Goal: Information Seeking & Learning: Learn about a topic

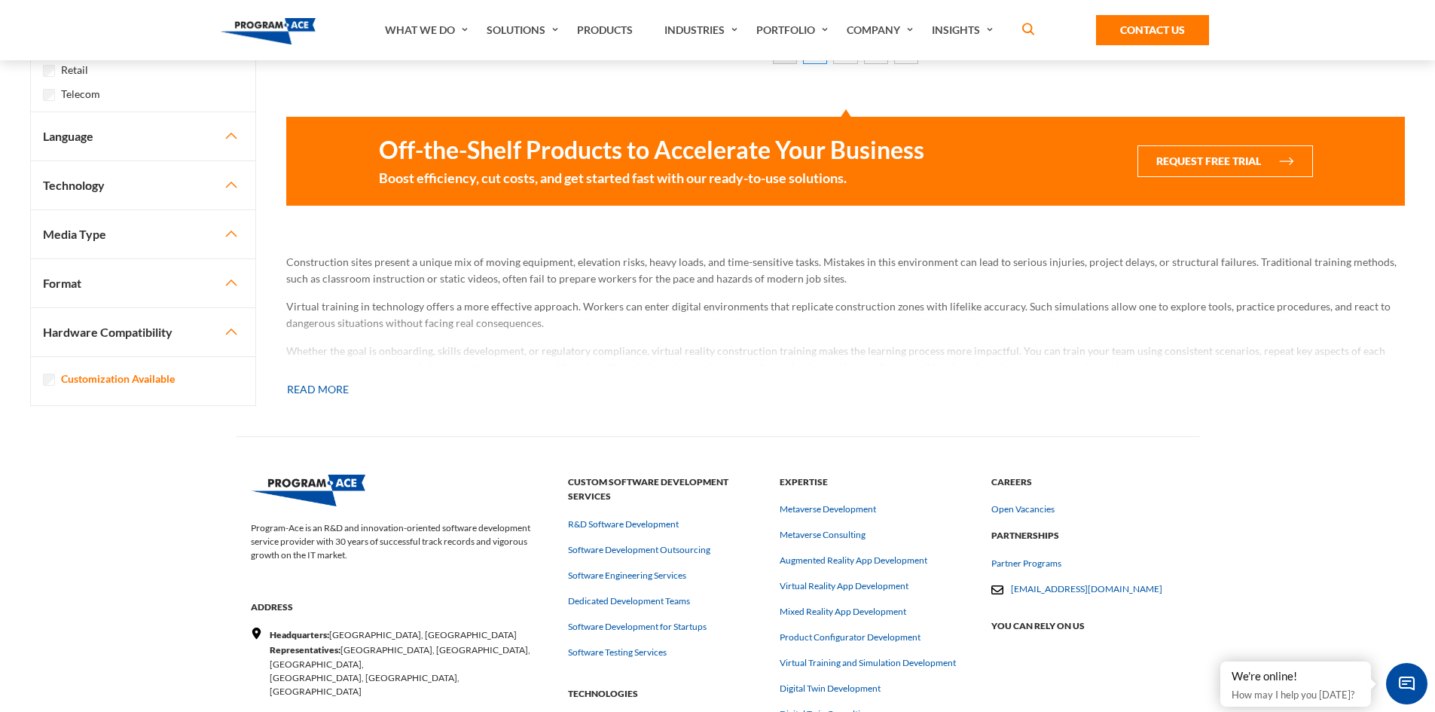
scroll to position [1154, 0]
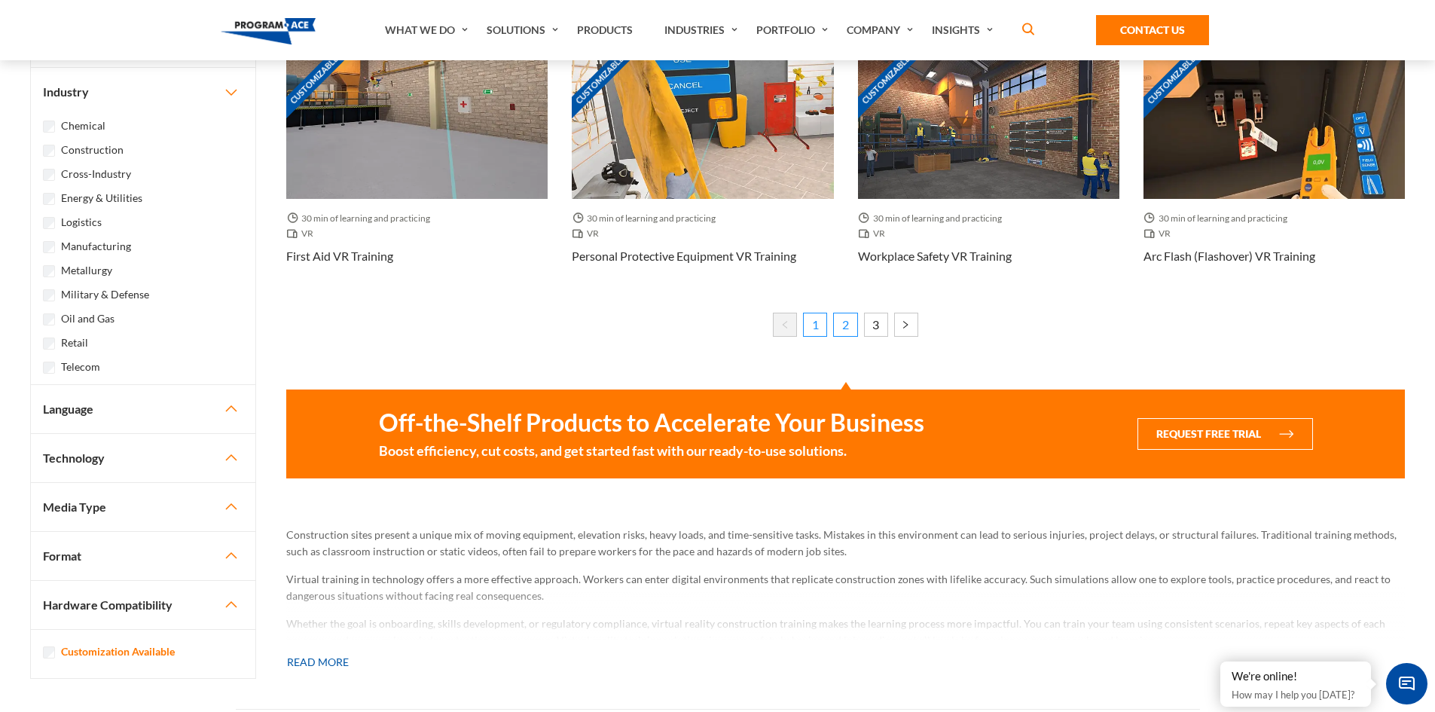
click at [844, 324] on link "2" at bounding box center [845, 325] width 24 height 24
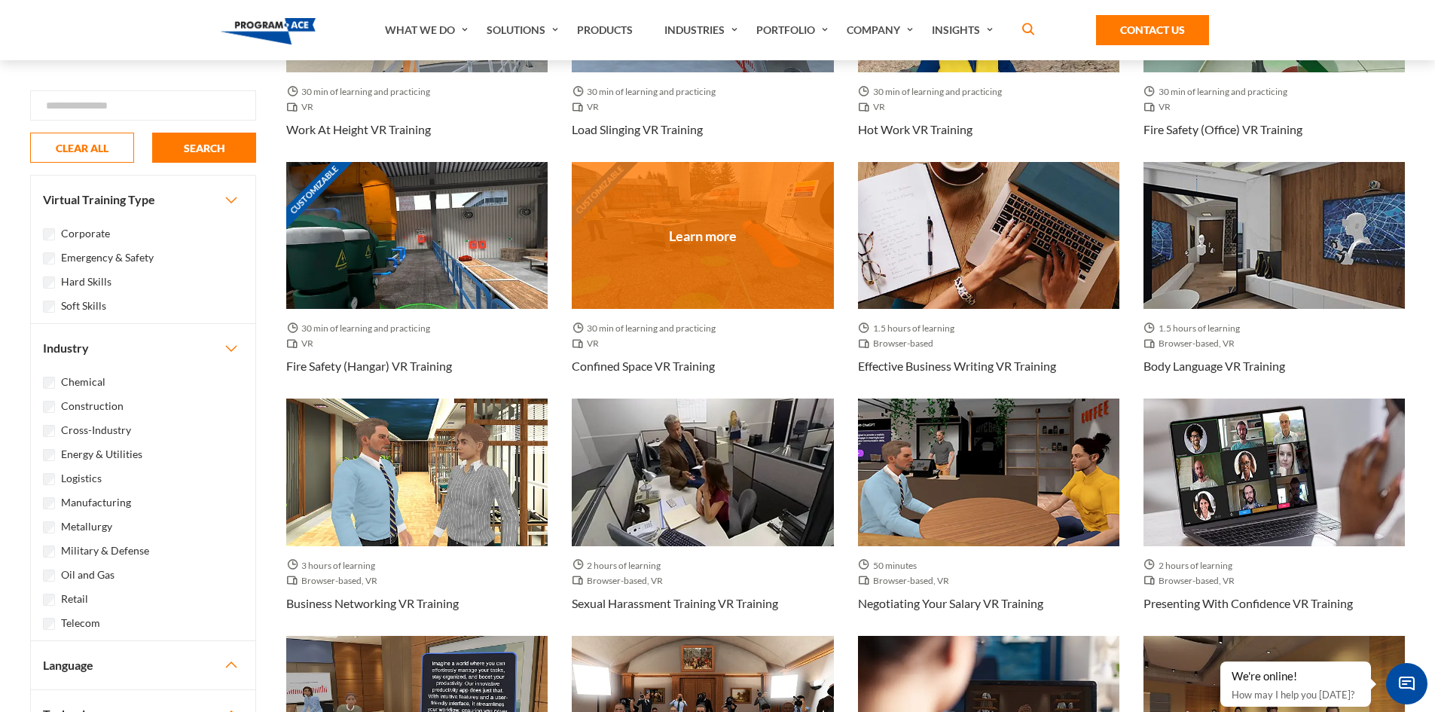
scroll to position [445, 0]
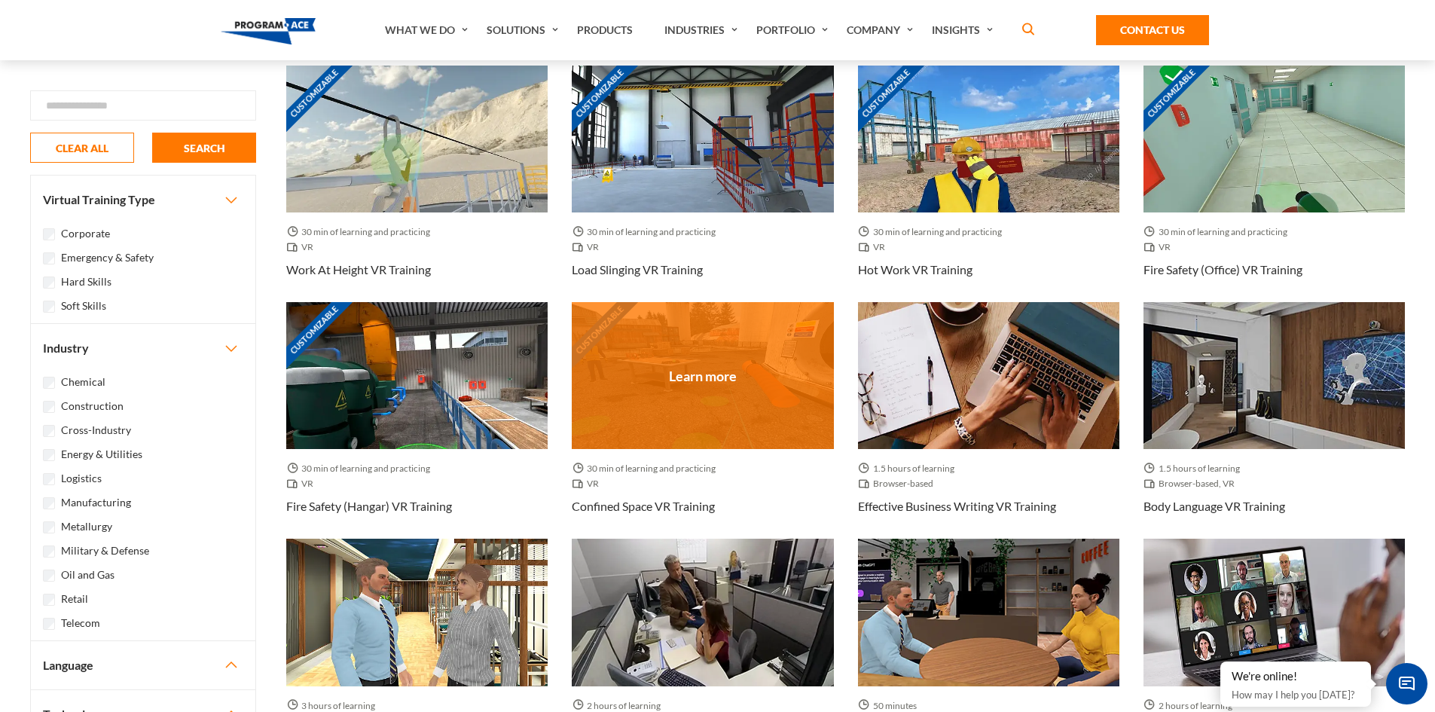
click at [726, 405] on div "Customizable" at bounding box center [702, 375] width 261 height 147
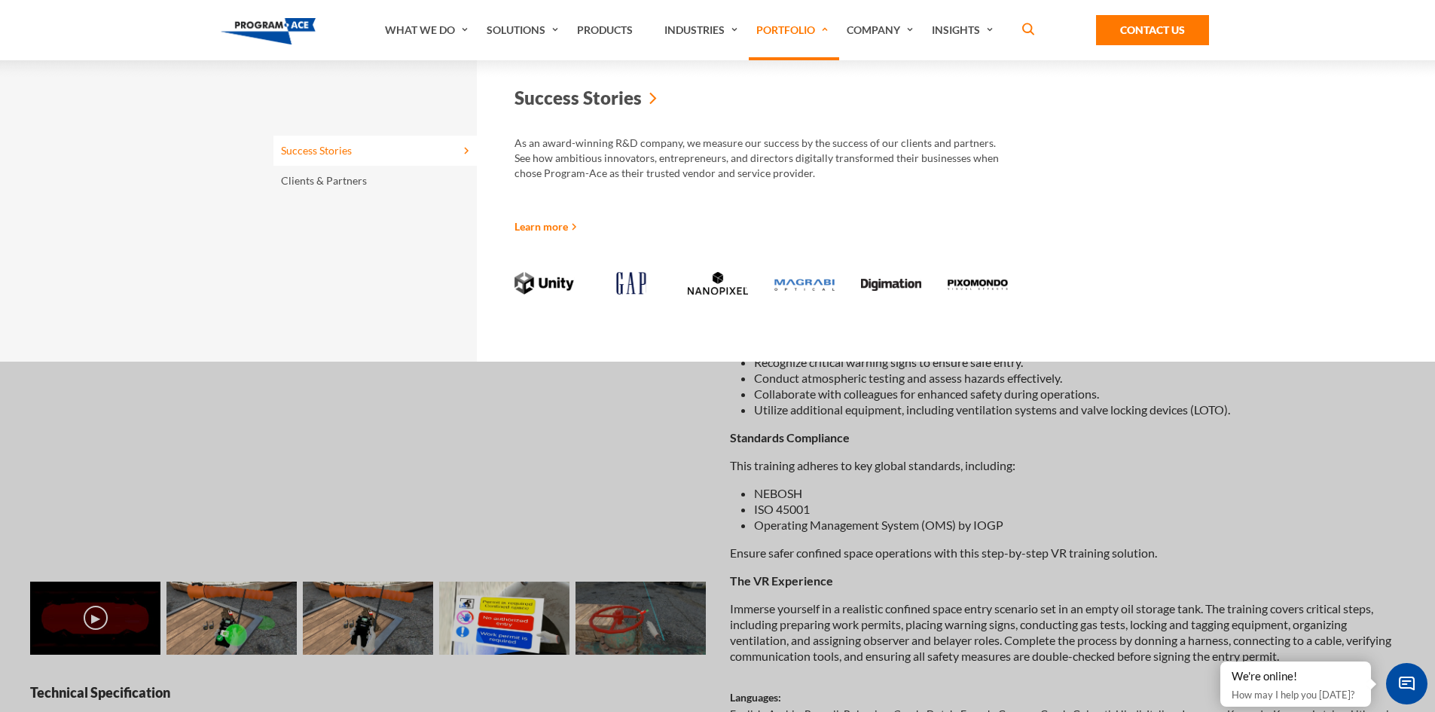
click at [798, 30] on link "Portfolio" at bounding box center [794, 30] width 90 height 60
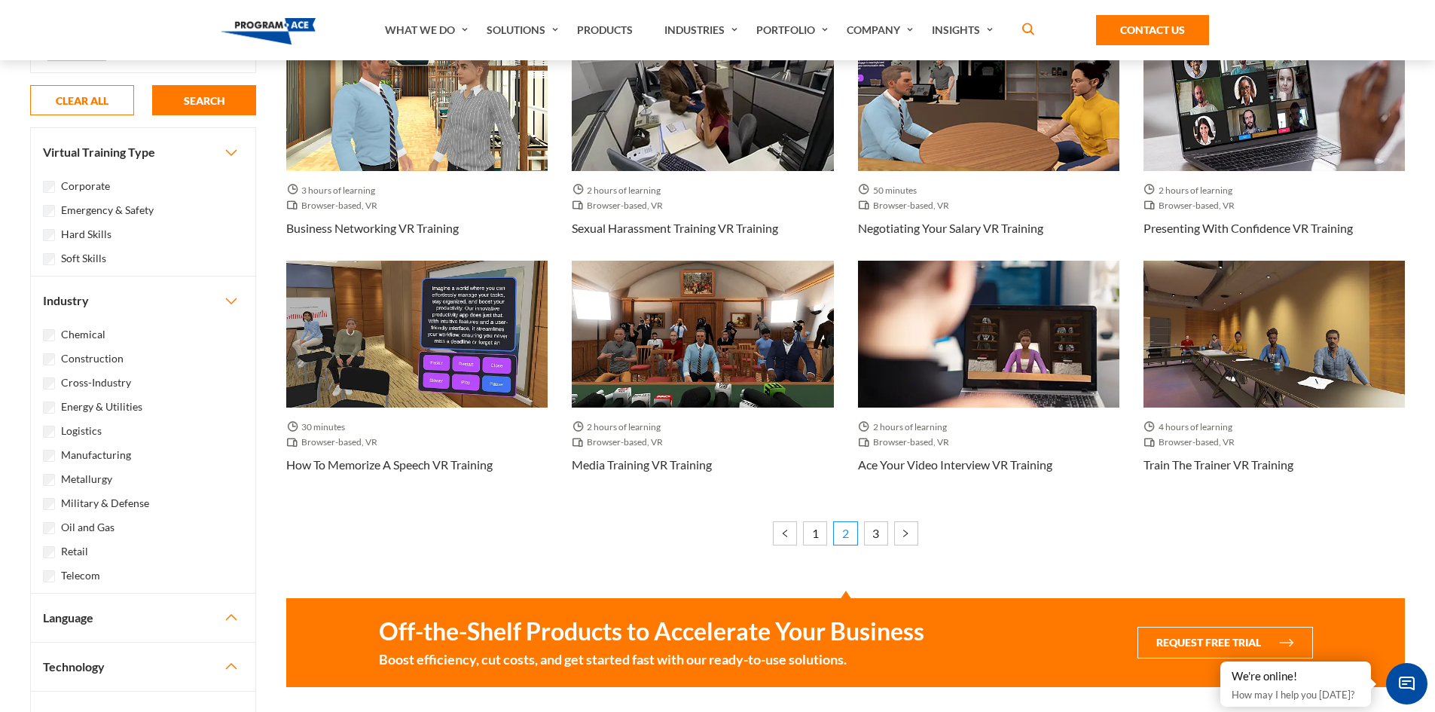
scroll to position [973, 0]
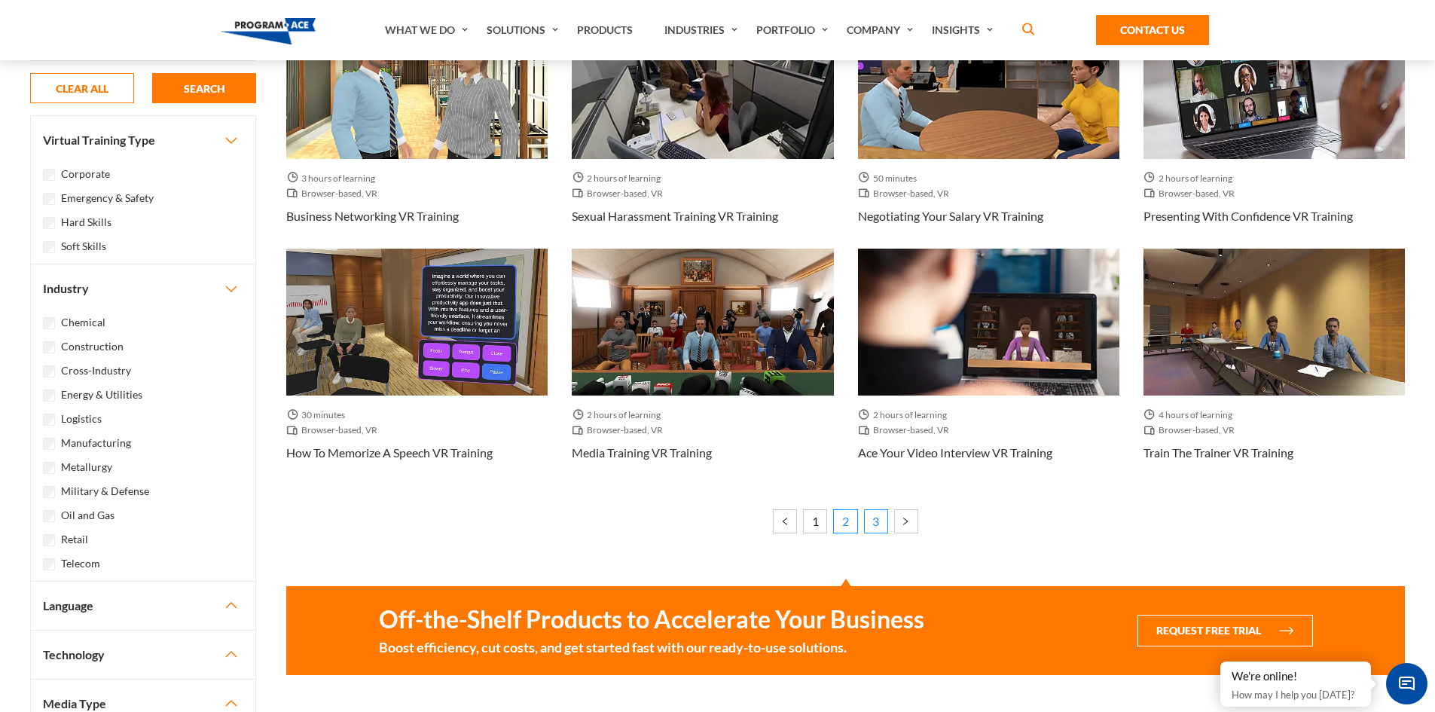
click at [875, 524] on link "3" at bounding box center [876, 521] width 24 height 24
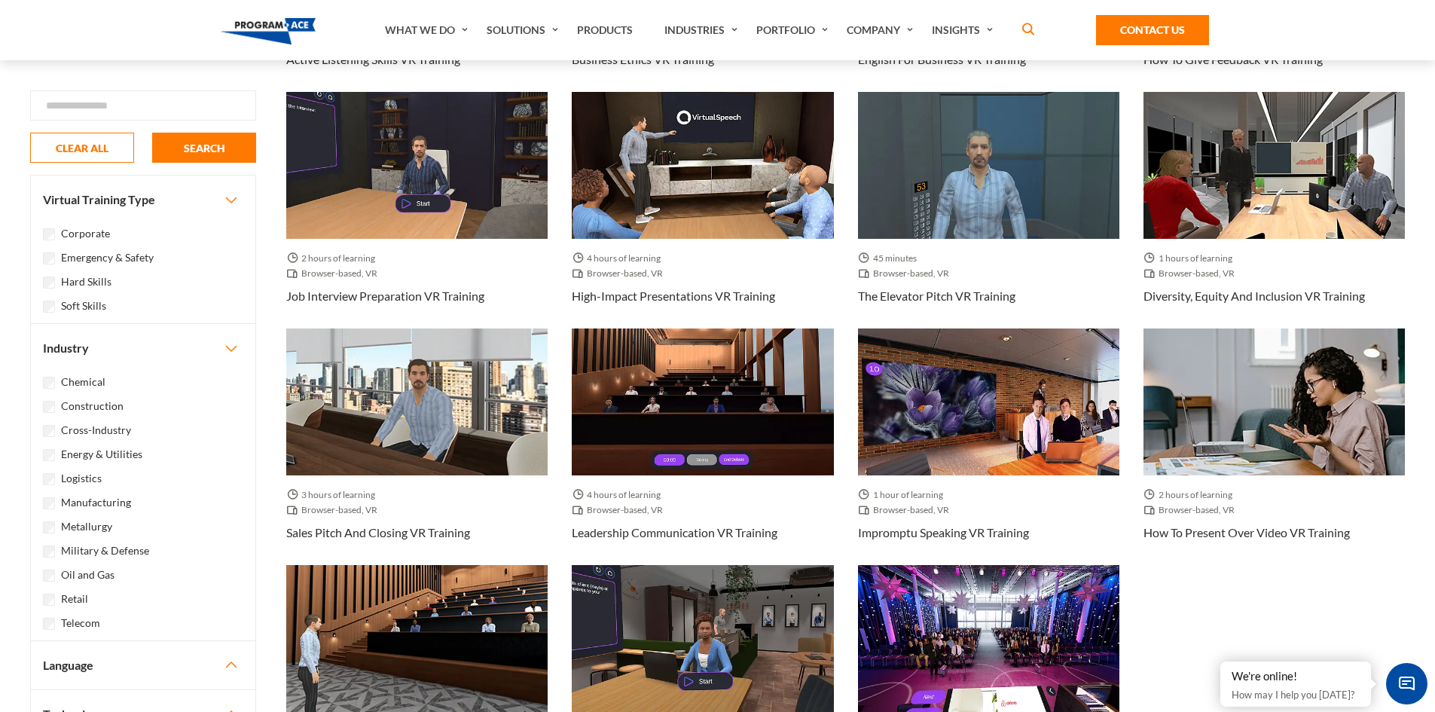
scroll to position [678, 0]
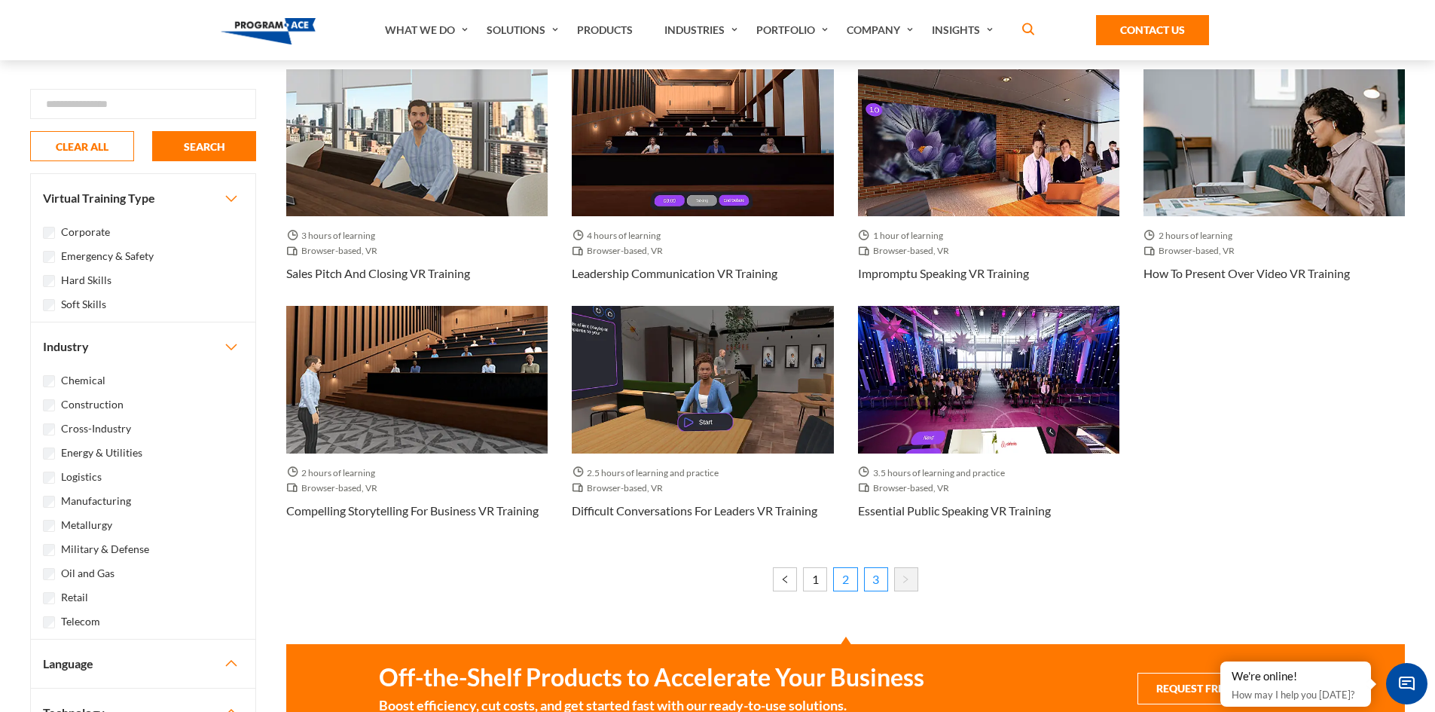
click at [844, 579] on link "2" at bounding box center [845, 579] width 24 height 24
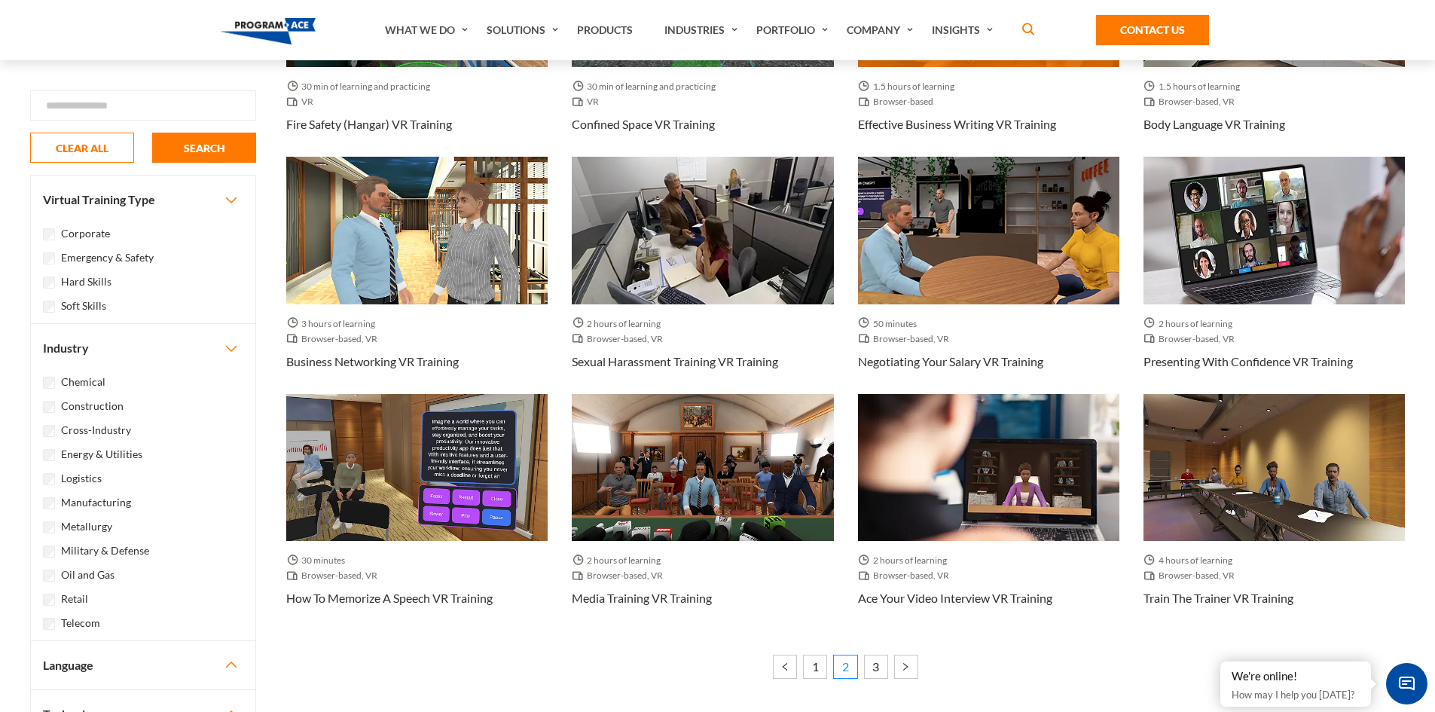
scroll to position [829, 0]
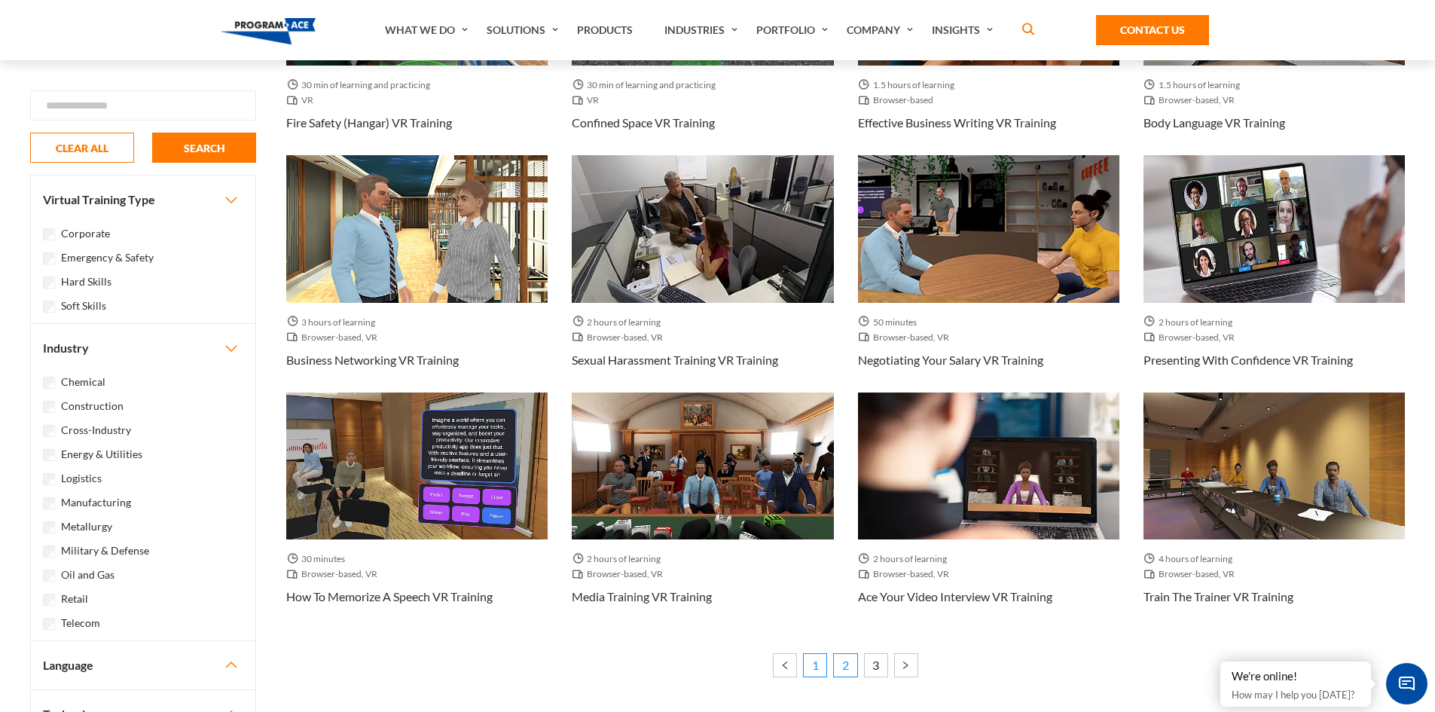
click at [819, 666] on link "1" at bounding box center [815, 665] width 24 height 24
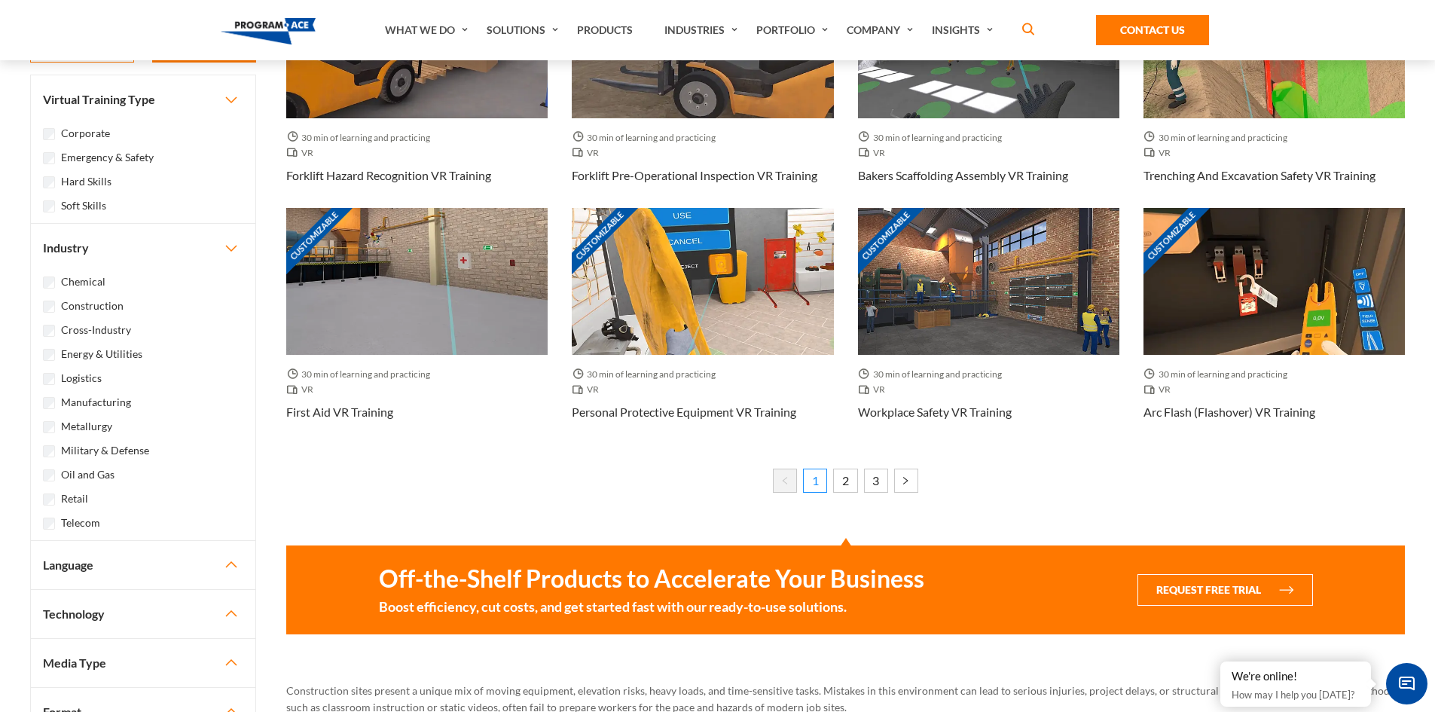
scroll to position [1055, 0]
